Goal: Information Seeking & Learning: Learn about a topic

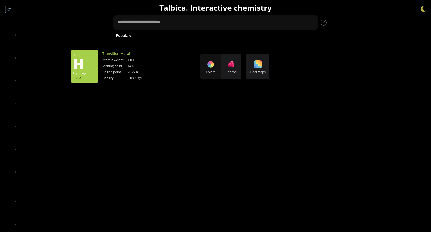
click at [73, 67] on div "35 Br Bromine 79.904 56 Ba Barium 137.327" at bounding box center [215, 116] width 431 height 232
click at [169, 34] on div "35 Br Bromine 79.904 56 Ba Barium 137.327" at bounding box center [215, 116] width 431 height 232
click at [158, 35] on div "35 Br Bromine 79.904 56 Ba Barium 137.327" at bounding box center [215, 116] width 431 height 232
drag, startPoint x: 202, startPoint y: 36, endPoint x: 206, endPoint y: 38, distance: 4.6
click at [206, 38] on div "35 Br Bromine 79.904 56 Ba Barium 137.327" at bounding box center [215, 116] width 431 height 232
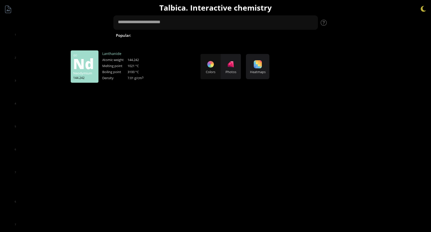
drag, startPoint x: 228, startPoint y: 67, endPoint x: 243, endPoint y: 70, distance: 15.3
click at [229, 67] on div "35 Br Bromine 79.904 56 Ba Barium 137.327" at bounding box center [215, 116] width 431 height 232
drag, startPoint x: 246, startPoint y: 70, endPoint x: 131, endPoint y: 71, distance: 114.9
click at [238, 71] on div "35 Br Bromine 79.904 56 Ba Barium 137.327" at bounding box center [215, 116] width 431 height 232
drag, startPoint x: 97, startPoint y: 71, endPoint x: 87, endPoint y: 73, distance: 9.8
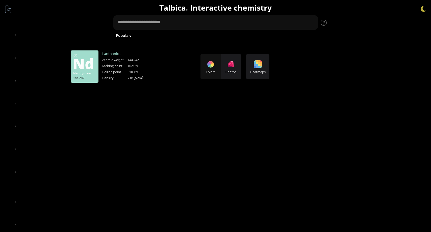
click at [95, 71] on div "35 Br Bromine 79.904 56 Ba Barium 137.327" at bounding box center [215, 116] width 431 height 232
drag, startPoint x: 82, startPoint y: 75, endPoint x: 171, endPoint y: 67, distance: 89.5
click at [165, 83] on div "35 Br Bromine 79.904 56 Ba Barium 137.327" at bounding box center [215, 116] width 431 height 232
drag, startPoint x: 167, startPoint y: 24, endPoint x: 176, endPoint y: 22, distance: 9.5
click at [169, 24] on div "35 Br Bromine 79.904 56 Ba Barium 137.327" at bounding box center [215, 116] width 431 height 232
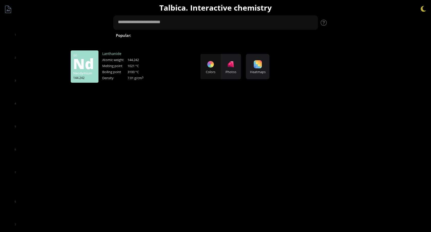
drag, startPoint x: 252, startPoint y: 64, endPoint x: 257, endPoint y: 64, distance: 4.6
click at [255, 64] on div "35 Br Bromine 79.904 56 Ba Barium 137.327" at bounding box center [215, 116] width 431 height 232
drag, startPoint x: 316, startPoint y: 22, endPoint x: 320, endPoint y: 23, distance: 3.9
click at [316, 22] on div "35 Br Bromine 79.904 56 Ba Barium 137.327" at bounding box center [215, 116] width 431 height 232
click at [324, 25] on div "35 Br Bromine 79.904 56 Ba Barium 137.327" at bounding box center [215, 116] width 431 height 232
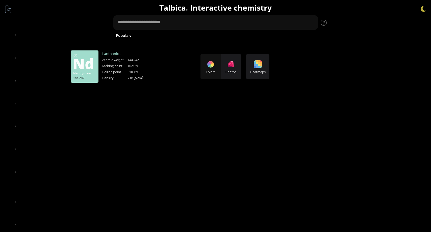
click at [424, 9] on div "35 Br Bromine 79.904 56 Ba Barium 137.327" at bounding box center [215, 116] width 431 height 232
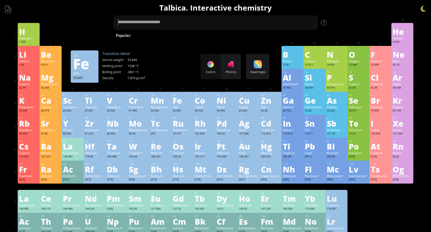
click at [185, 96] on div "26" at bounding box center [182, 95] width 19 height 3
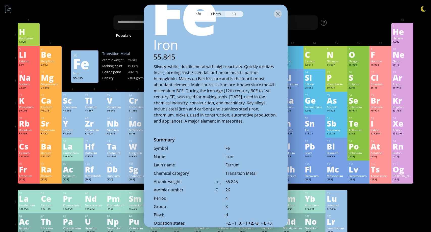
scroll to position [34, 0]
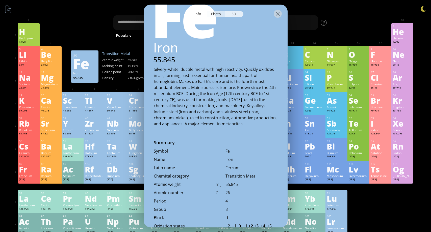
click at [237, 13] on div "3D" at bounding box center [234, 14] width 18 height 6
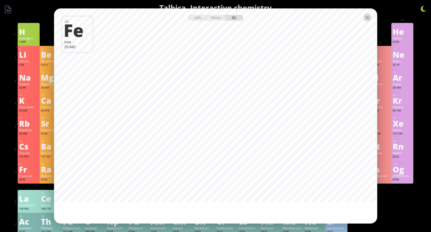
click at [363, 14] on div at bounding box center [367, 18] width 8 height 8
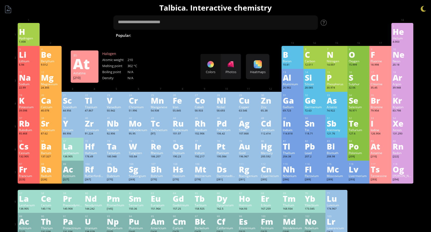
click at [376, 150] on div "At" at bounding box center [380, 146] width 19 height 8
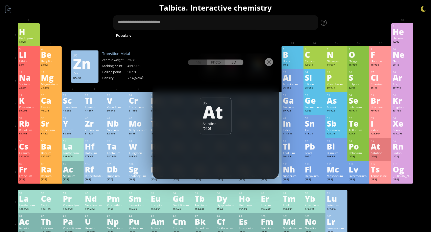
click at [216, 60] on div "Photo" at bounding box center [216, 63] width 18 height 6
click at [228, 60] on div "3D" at bounding box center [234, 63] width 18 height 6
click at [272, 53] on div at bounding box center [216, 62] width 126 height 18
click at [269, 58] on div at bounding box center [269, 62] width 8 height 8
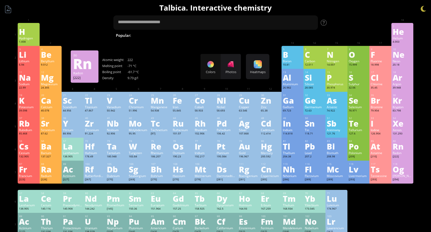
click at [407, 153] on div "Radon" at bounding box center [402, 153] width 19 height 4
click at [398, 150] on div "Rn" at bounding box center [402, 146] width 19 height 8
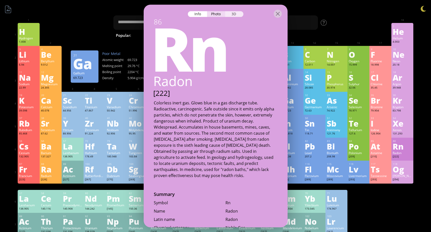
click at [234, 15] on div "3D" at bounding box center [234, 14] width 18 height 6
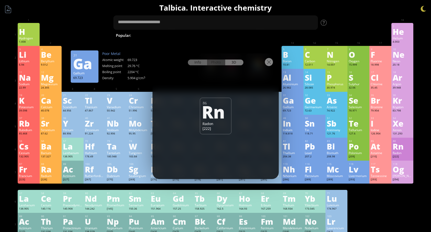
click at [199, 60] on div "Info" at bounding box center [197, 63] width 19 height 6
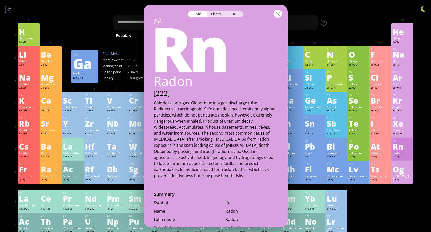
click at [278, 14] on div at bounding box center [278, 14] width 8 height 8
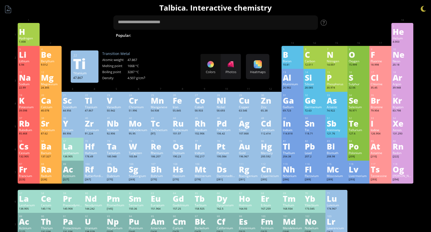
click at [88, 107] on div "Titanium" at bounding box center [94, 107] width 19 height 4
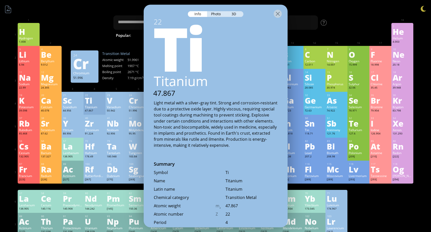
click at [231, 31] on div "Ti" at bounding box center [215, 47] width 145 height 61
click at [235, 13] on div "3D" at bounding box center [234, 14] width 18 height 6
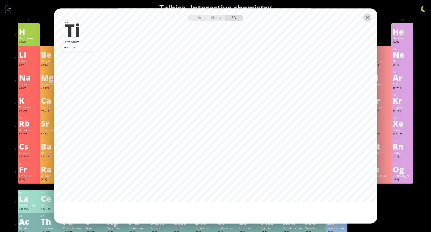
click at [366, 14] on div at bounding box center [367, 18] width 8 height 8
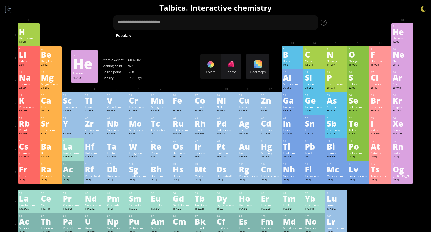
click at [396, 36] on div "He" at bounding box center [402, 32] width 19 height 8
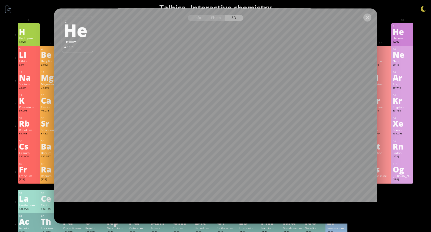
click at [364, 14] on div at bounding box center [367, 18] width 8 height 8
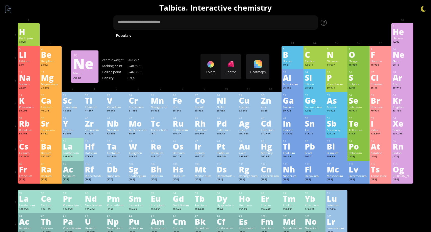
click at [395, 56] on div "Ne" at bounding box center [402, 54] width 19 height 8
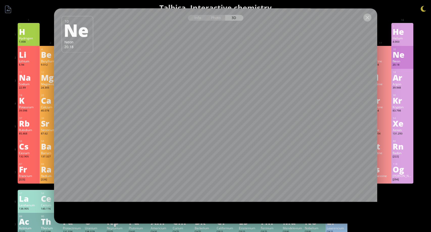
click at [368, 14] on div at bounding box center [367, 18] width 8 height 8
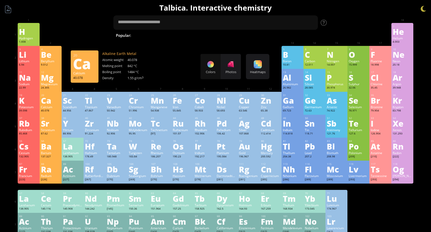
click at [52, 108] on div "Calcium" at bounding box center [50, 107] width 19 height 4
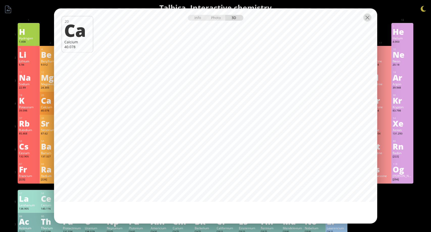
click at [363, 14] on div at bounding box center [367, 18] width 8 height 8
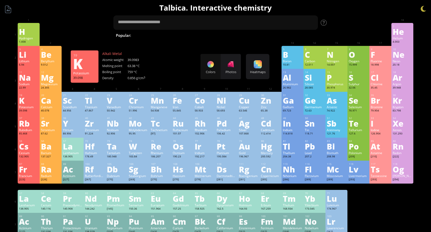
click at [34, 109] on div "Potassium" at bounding box center [28, 107] width 19 height 4
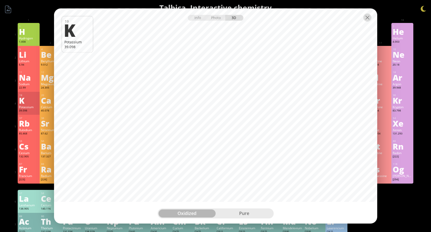
click at [364, 16] on div at bounding box center [367, 18] width 8 height 8
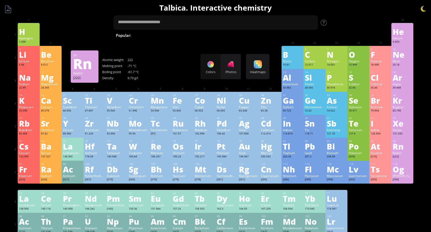
click at [404, 152] on div "Radon" at bounding box center [402, 153] width 19 height 4
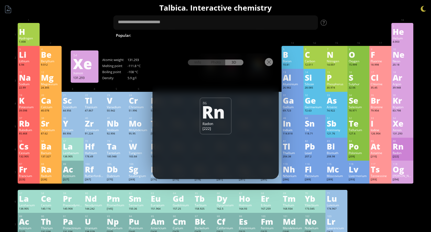
click at [410, 130] on div "Xenon" at bounding box center [402, 130] width 19 height 4
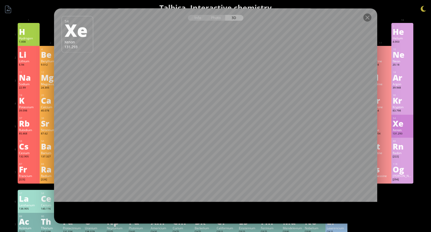
click at [407, 175] on div "[PERSON_NAME]" at bounding box center [402, 176] width 19 height 4
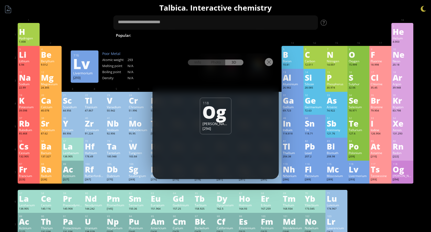
click at [360, 174] on div "116 Lv Livermorium [293] −2, +4 −2, +4 N/A N/A N/A [Rn]7s 2 5f 14 6d 10 7p 4" at bounding box center [358, 172] width 22 height 23
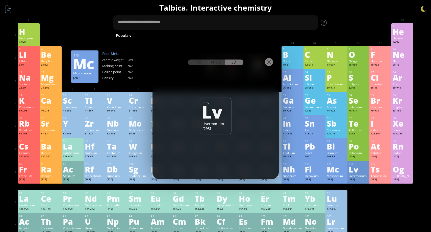
click at [337, 172] on div "Mc" at bounding box center [336, 169] width 19 height 8
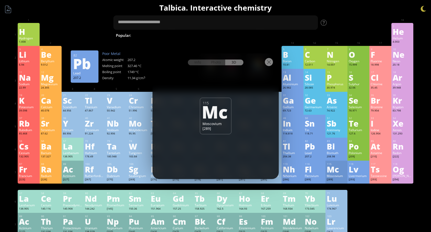
click at [322, 152] on div "Lead" at bounding box center [314, 153] width 19 height 4
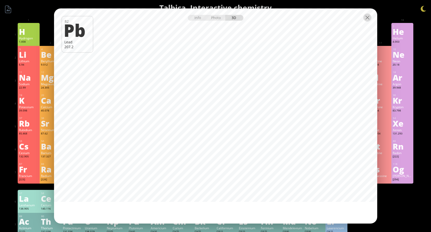
click at [365, 14] on div at bounding box center [367, 18] width 8 height 8
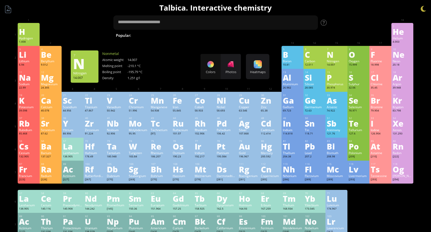
click at [327, 50] on div "N" at bounding box center [336, 54] width 19 height 8
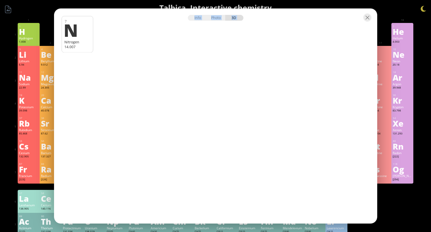
click at [252, 107] on div "Info Photo 3D Info Photo 3D 7 N Nitrogen 14.007 granulas The model size is ... …" at bounding box center [215, 116] width 323 height 215
click at [367, 14] on div at bounding box center [367, 18] width 8 height 8
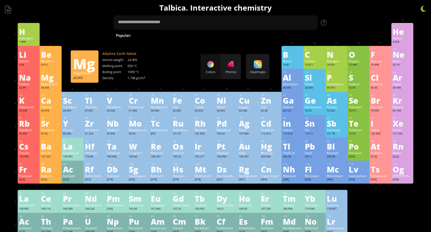
click at [56, 86] on div "24.305" at bounding box center [50, 88] width 19 height 4
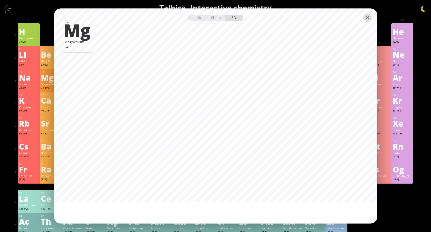
click at [366, 15] on div at bounding box center [367, 18] width 8 height 8
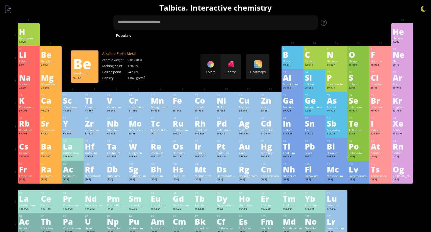
click at [43, 63] on div "Beryllium" at bounding box center [50, 61] width 19 height 4
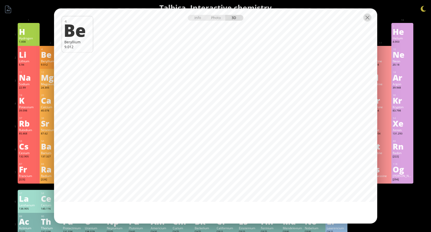
click at [363, 15] on div at bounding box center [367, 18] width 8 height 8
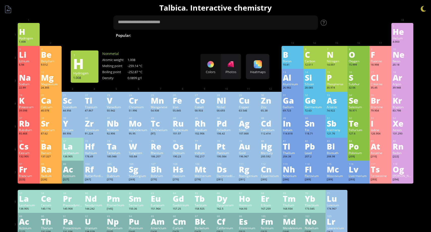
click at [19, 28] on div "H" at bounding box center [28, 32] width 19 height 8
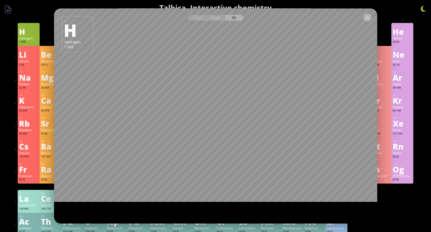
click at [366, 14] on div at bounding box center [367, 18] width 8 height 8
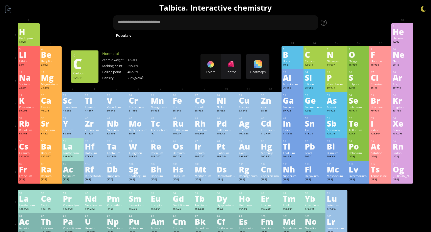
click at [290, 54] on div "B" at bounding box center [292, 54] width 19 height 8
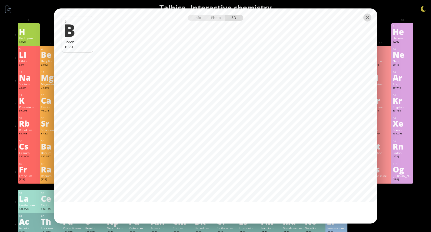
click at [365, 14] on div at bounding box center [367, 18] width 8 height 8
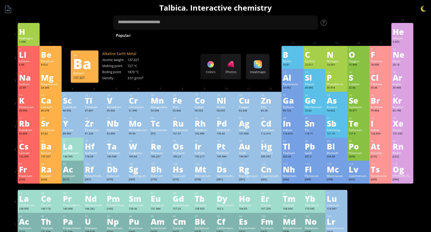
click at [49, 148] on div "Ba" at bounding box center [50, 146] width 19 height 8
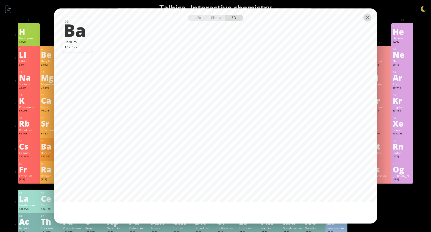
click at [363, 14] on div at bounding box center [367, 18] width 8 height 8
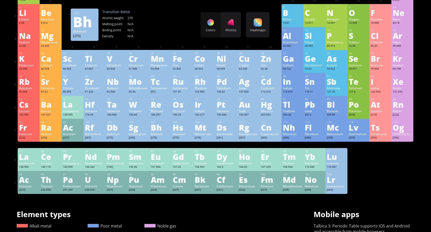
scroll to position [50, 0]
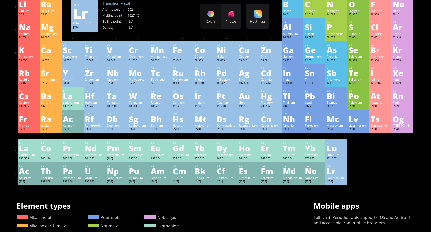
click at [331, 173] on div "Lr" at bounding box center [336, 171] width 19 height 8
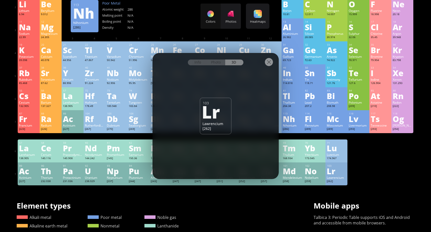
click at [311, 144] on div "Yb" at bounding box center [314, 148] width 19 height 8
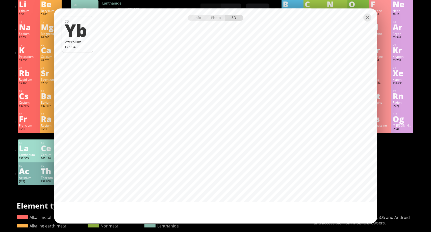
click at [368, 18] on div at bounding box center [215, 18] width 323 height 18
click at [365, 17] on div at bounding box center [367, 18] width 8 height 8
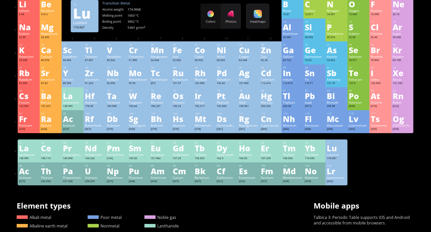
click at [336, 157] on div "Lutetium" at bounding box center [336, 155] width 19 height 4
